Goal: Information Seeking & Learning: Learn about a topic

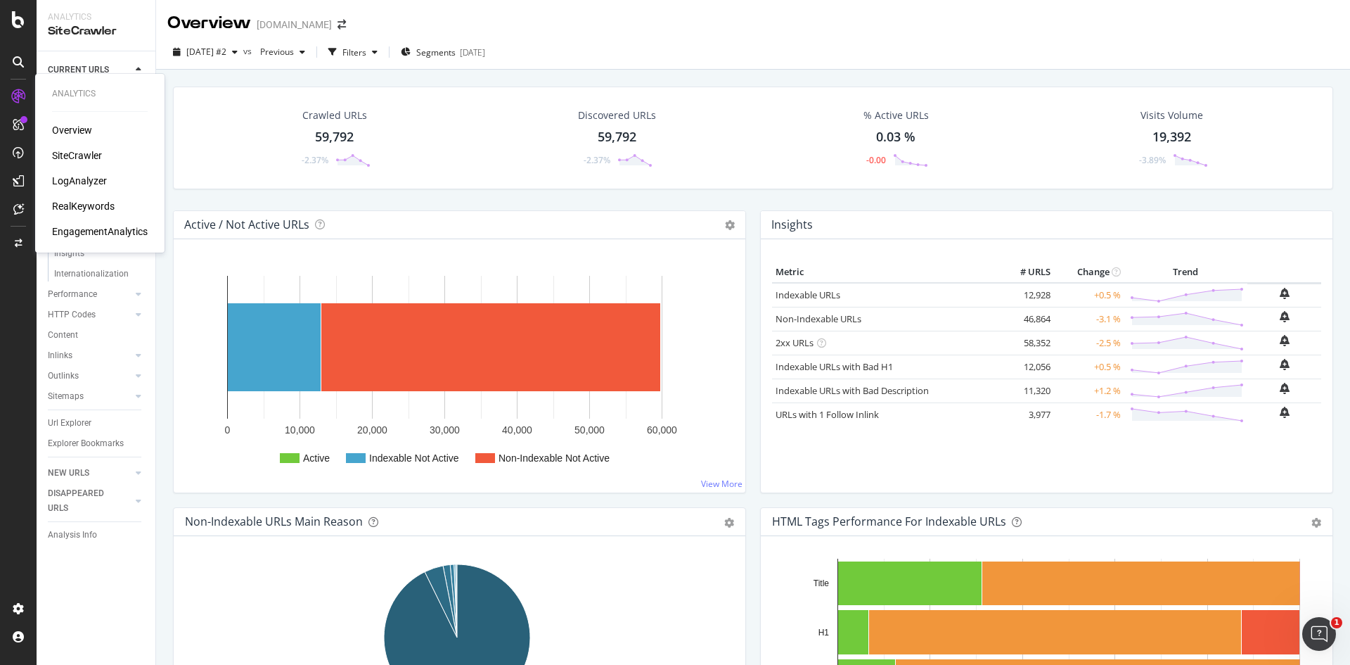
click at [93, 209] on div "RealKeywords" at bounding box center [83, 206] width 63 height 14
